Goal: Information Seeking & Learning: Learn about a topic

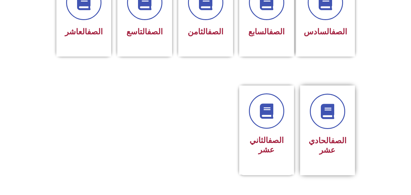
scroll to position [302, 0]
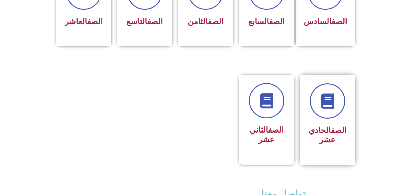
click at [331, 126] on link "الصف" at bounding box center [339, 130] width 16 height 9
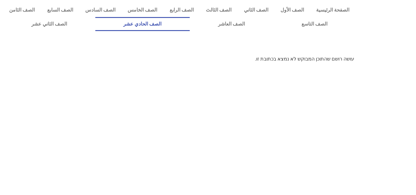
click at [171, 22] on link "الصف الحادي عشر" at bounding box center [142, 24] width 95 height 14
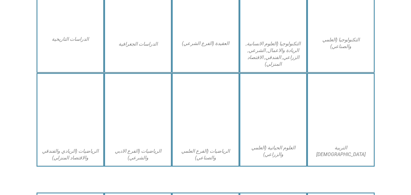
scroll to position [366, 0]
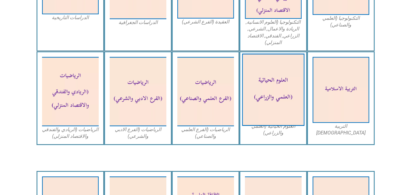
click at [277, 88] on img at bounding box center [273, 90] width 62 height 73
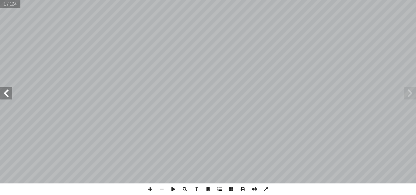
click at [12, 95] on span at bounding box center [6, 93] width 12 height 12
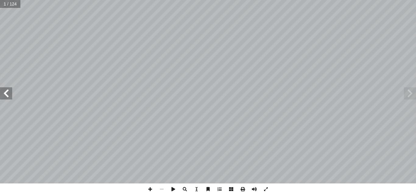
click at [12, 95] on span at bounding box center [6, 93] width 12 height 12
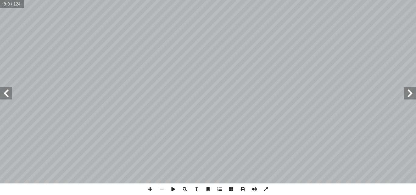
click at [12, 95] on span at bounding box center [6, 93] width 12 height 12
click at [149, 187] on span at bounding box center [151, 190] width 12 height 12
click at [10, 98] on span at bounding box center [6, 93] width 12 height 12
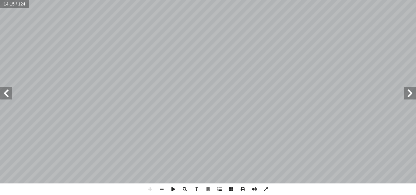
click at [140, 0] on html "الصفحة الرئيسية الصف الأول الصف الثاني الصف الثالث الصف الرابع الصف الخامس الصف…" at bounding box center [208, 27] width 416 height 55
click at [173, 190] on span at bounding box center [174, 190] width 12 height 12
click at [10, 96] on span at bounding box center [6, 93] width 12 height 12
click at [412, 95] on span at bounding box center [410, 93] width 12 height 12
click at [5, 99] on span at bounding box center [6, 93] width 12 height 12
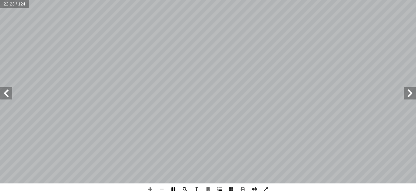
click at [177, 190] on span at bounding box center [174, 190] width 12 height 12
click at [416, 98] on span at bounding box center [410, 93] width 12 height 12
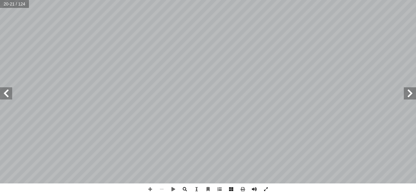
click at [416, 98] on span at bounding box center [410, 93] width 12 height 12
click at [148, 191] on span at bounding box center [151, 190] width 12 height 12
click at [6, 95] on span at bounding box center [6, 93] width 12 height 12
click at [416, 99] on span at bounding box center [410, 93] width 12 height 12
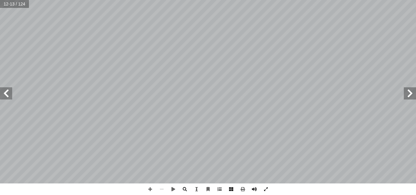
click at [10, 93] on span at bounding box center [6, 93] width 12 height 12
click at [150, 187] on span at bounding box center [151, 190] width 12 height 12
click at [149, 192] on span at bounding box center [151, 190] width 12 height 12
